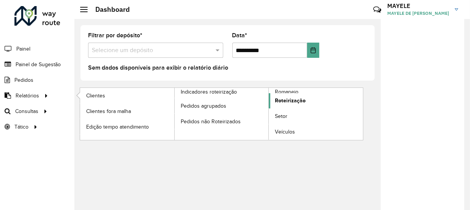
click at [298, 101] on span "Roteirização" at bounding box center [290, 100] width 31 height 8
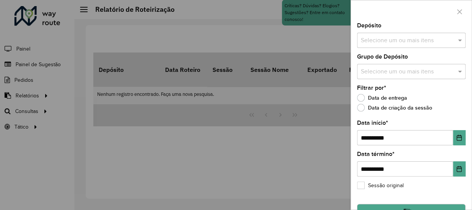
click at [424, 33] on div "Selecione um ou mais itens" at bounding box center [411, 40] width 109 height 15
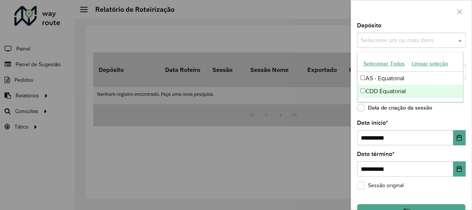
click at [403, 90] on div "CDD Equatorial" at bounding box center [411, 91] width 106 height 13
click at [456, 138] on icon "Choose Date" at bounding box center [459, 137] width 6 height 6
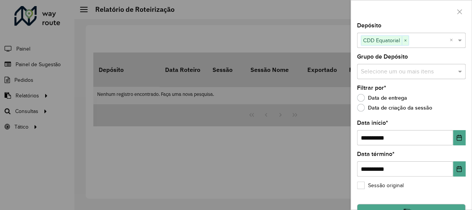
click at [421, 191] on div "**********" at bounding box center [411, 116] width 121 height 186
click at [418, 207] on button "Filtrar" at bounding box center [411, 210] width 109 height 14
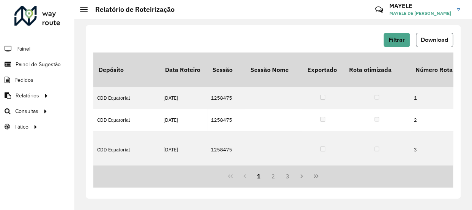
click at [417, 44] on button "Download" at bounding box center [434, 40] width 37 height 14
